Goal: Task Accomplishment & Management: Use online tool/utility

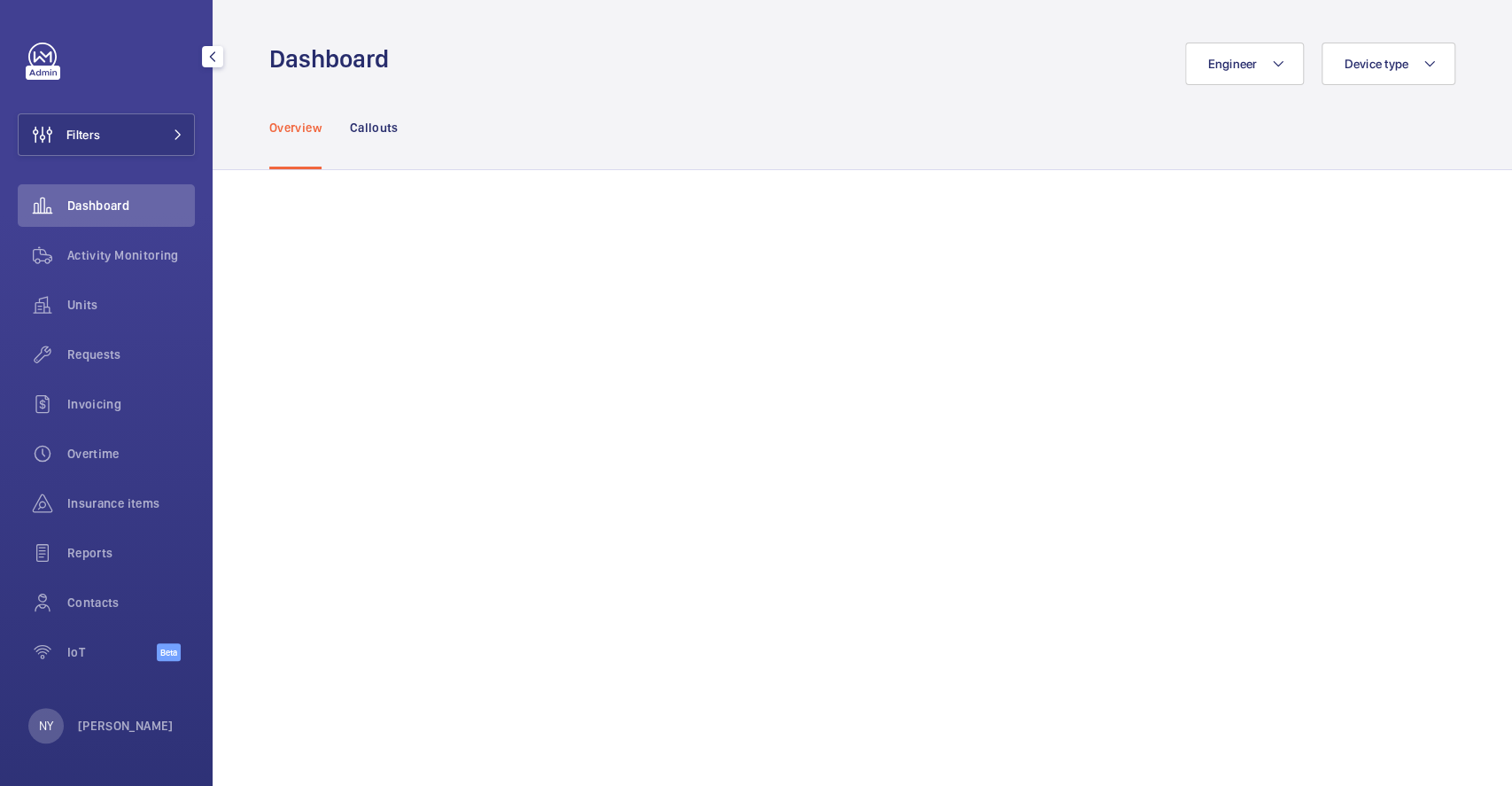
click at [175, 260] on span "Activity Monitoring" at bounding box center [131, 255] width 127 height 18
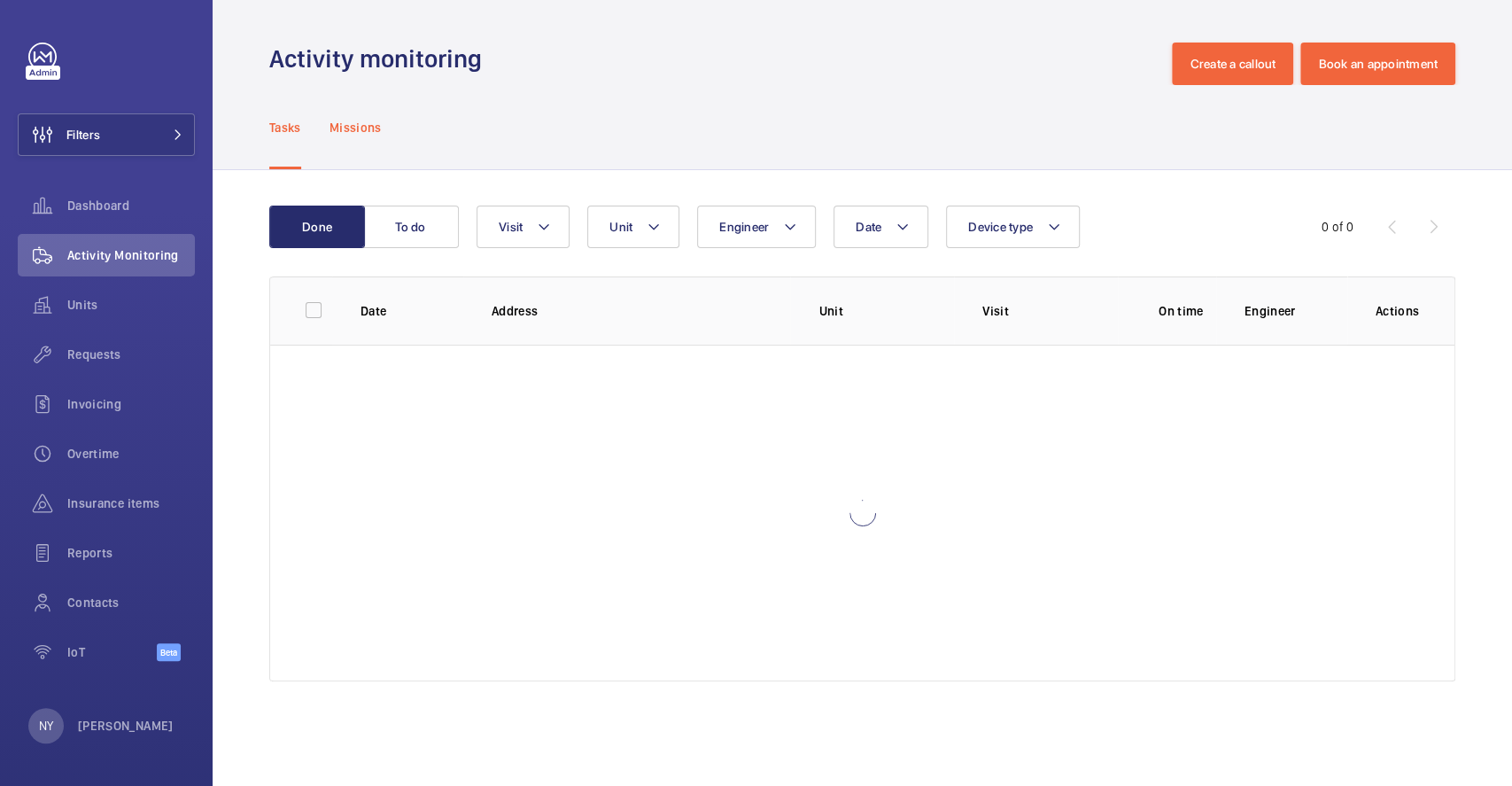
click at [347, 127] on p "Missions" at bounding box center [356, 127] width 53 height 18
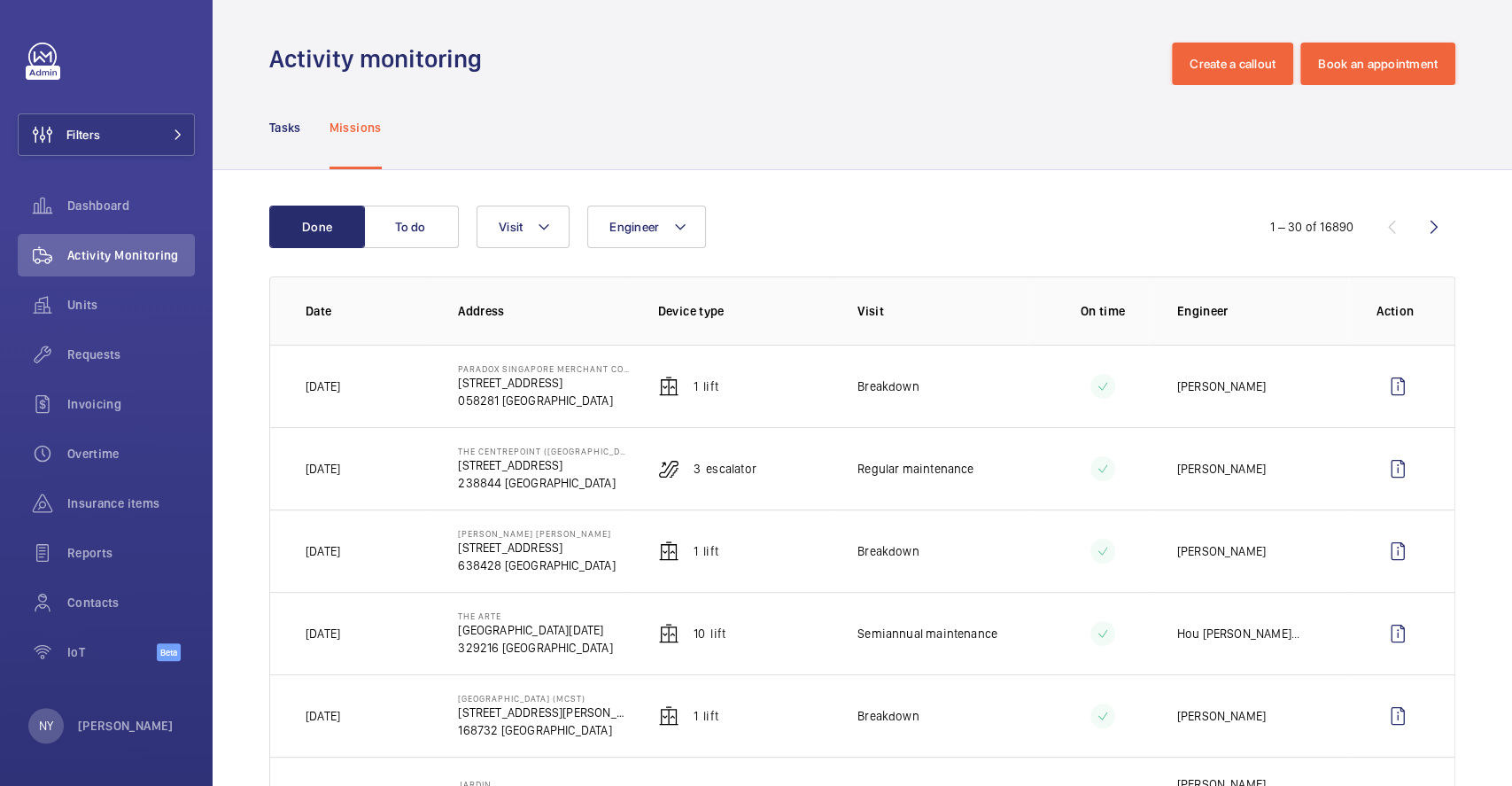
scroll to position [687, 0]
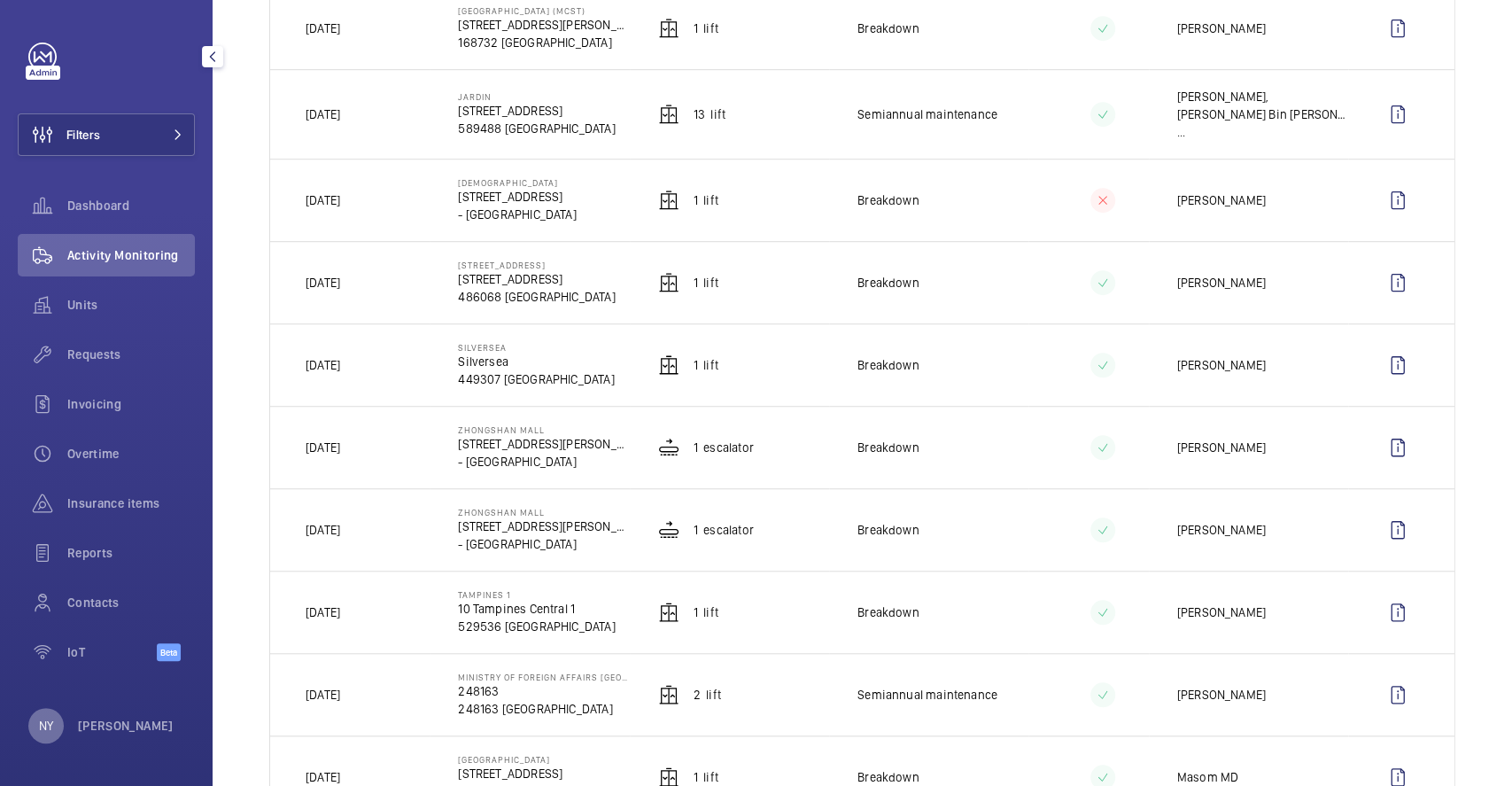
click at [40, 734] on div "NY" at bounding box center [46, 725] width 36 height 36
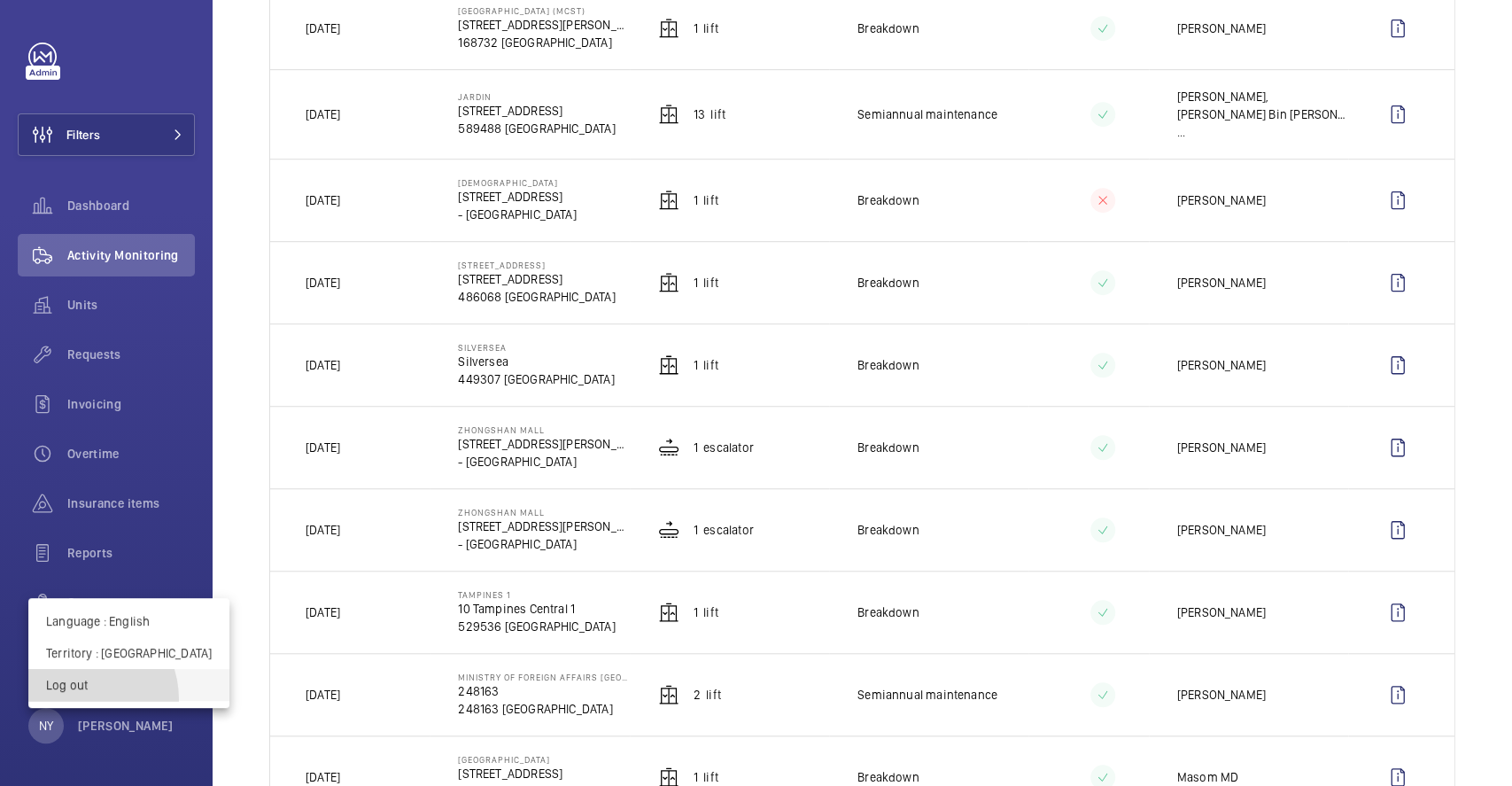
click at [76, 699] on button "Log out" at bounding box center [129, 685] width 201 height 32
